Goal: Check status: Check status

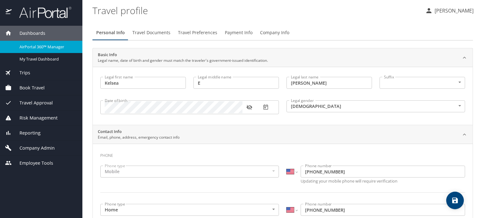
select select "US"
click at [29, 73] on span "Trips" at bounding box center [21, 72] width 19 height 7
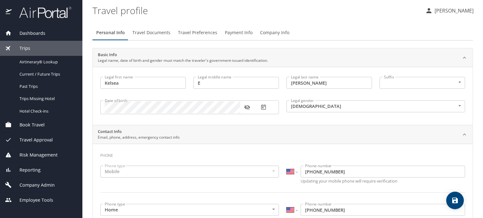
click at [29, 73] on span "Current / Future Trips" at bounding box center [46, 74] width 55 height 6
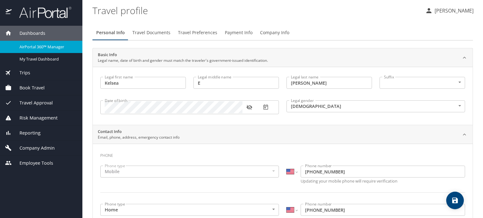
select select "US"
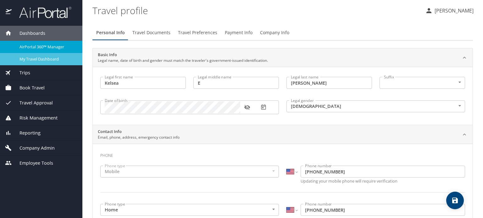
click at [45, 59] on span "My Travel Dashboard" at bounding box center [46, 59] width 55 height 6
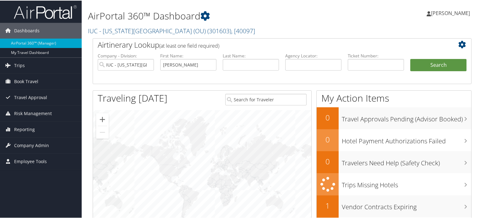
type input "[PERSON_NAME]"
type input "Voinov"
click at [410, 58] on button "Search" at bounding box center [438, 64] width 56 height 13
